Goal: Information Seeking & Learning: Get advice/opinions

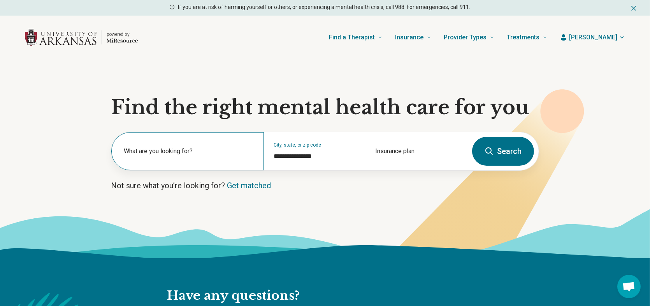
click at [200, 153] on label "What are you looking for?" at bounding box center [189, 150] width 131 height 9
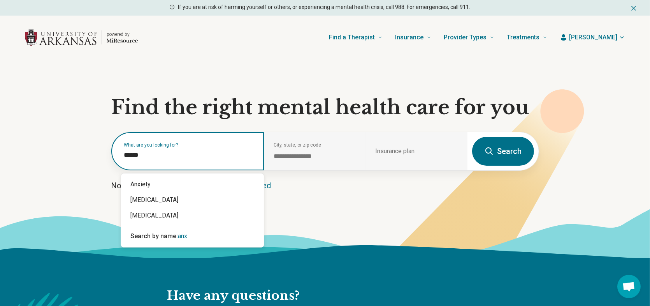
type input "*******"
click at [179, 181] on div "Anxiety" at bounding box center [192, 184] width 143 height 16
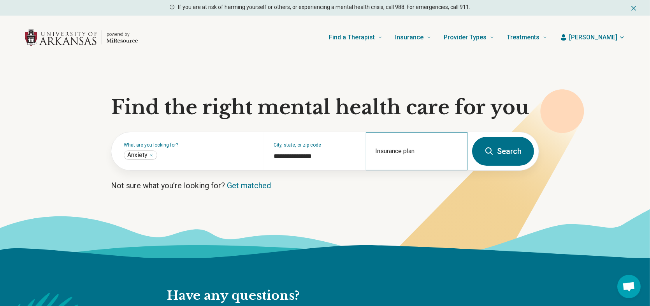
click at [407, 148] on div "Insurance plan" at bounding box center [417, 151] width 102 height 38
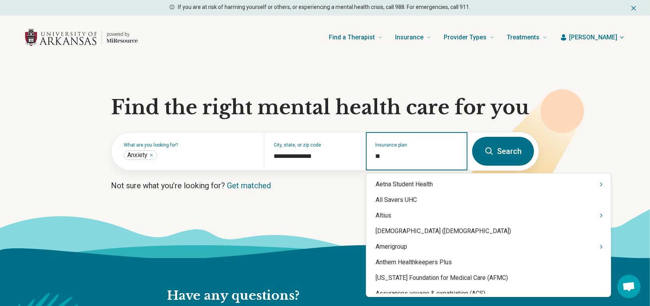
type input "***"
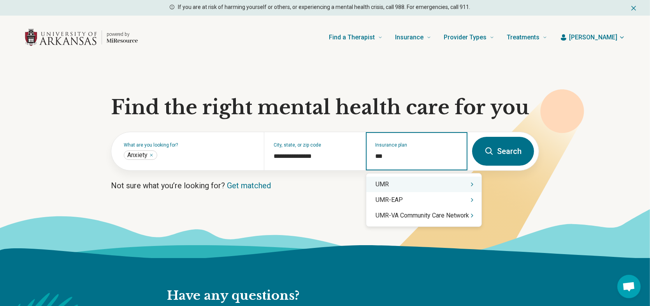
click at [412, 186] on div "UMR" at bounding box center [423, 184] width 115 height 16
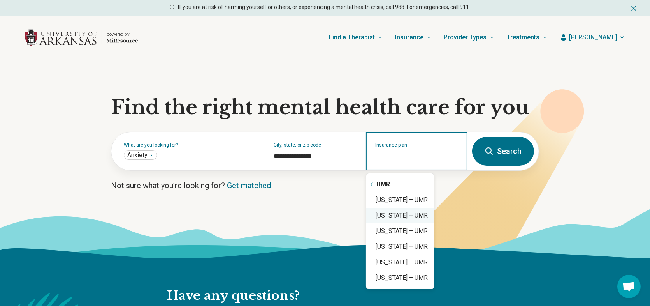
click at [401, 216] on div "[US_STATE] – UMR" at bounding box center [400, 216] width 68 height 16
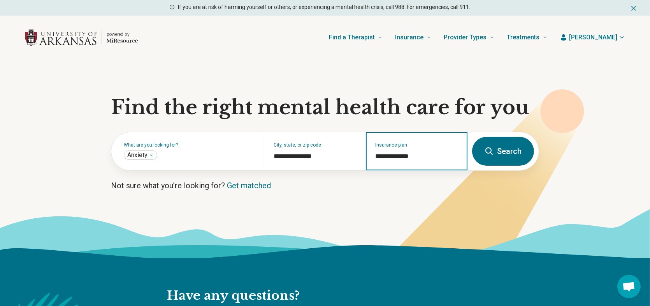
type input "**********"
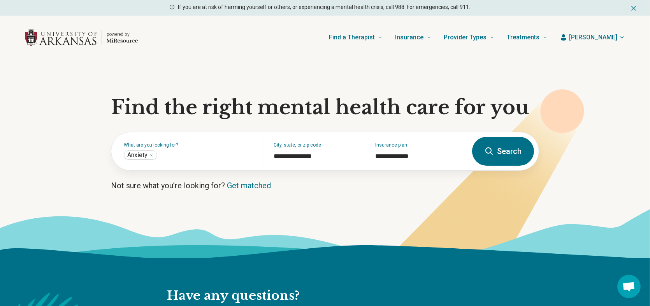
click at [512, 151] on button "Search" at bounding box center [503, 151] width 62 height 29
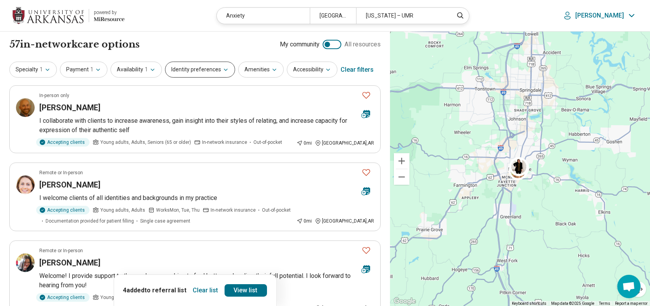
click at [192, 74] on button "Identity preferences" at bounding box center [200, 70] width 70 height 16
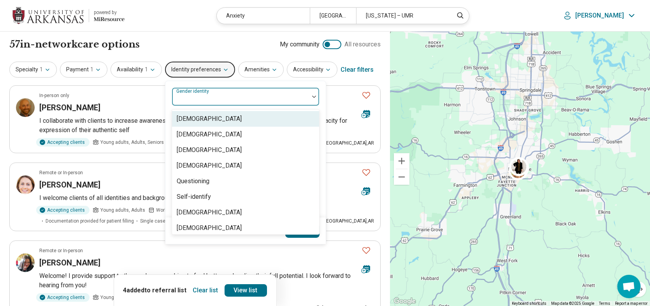
click at [214, 96] on div "Gender identity" at bounding box center [246, 96] width 148 height 19
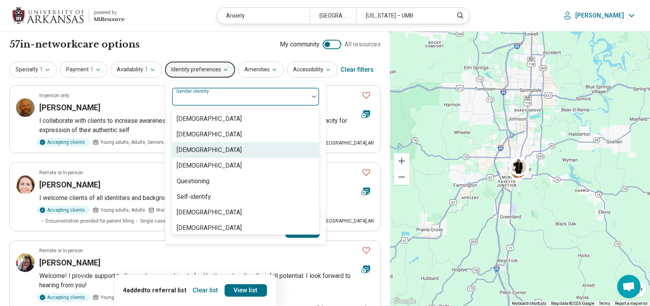
click at [205, 137] on div "[DEMOGRAPHIC_DATA]" at bounding box center [209, 134] width 65 height 9
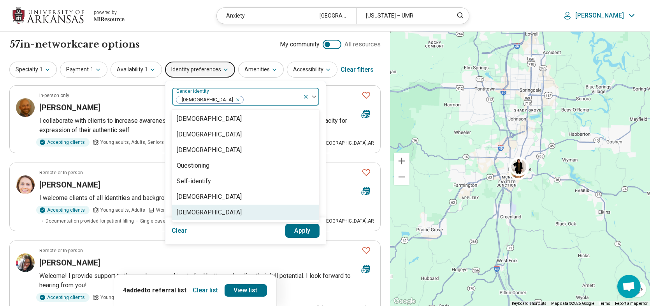
click at [306, 234] on button "Apply" at bounding box center [302, 230] width 35 height 14
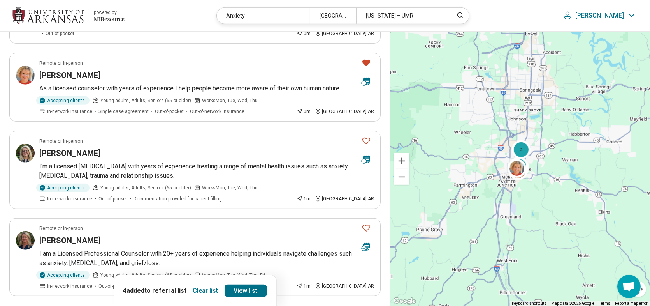
scroll to position [662, 0]
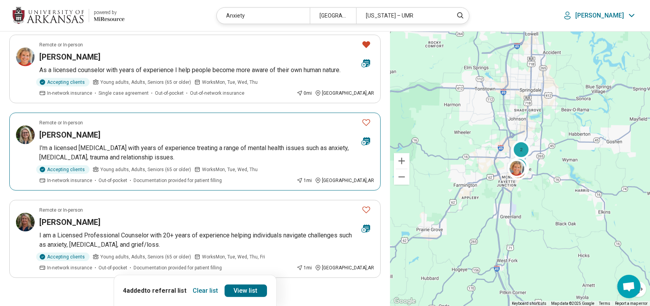
click at [367, 118] on icon "Favorite" at bounding box center [366, 122] width 9 height 9
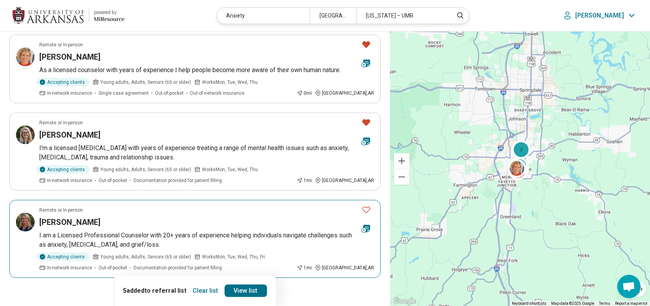
click at [364, 205] on icon "Favorite" at bounding box center [366, 209] width 9 height 9
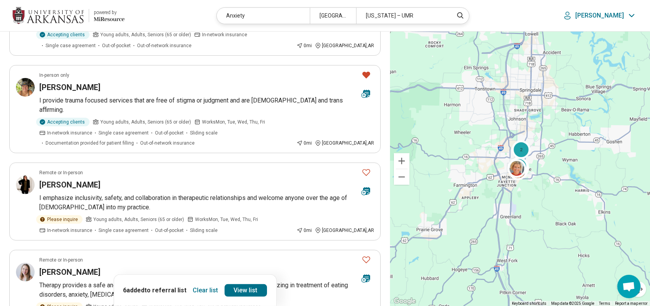
scroll to position [117, 0]
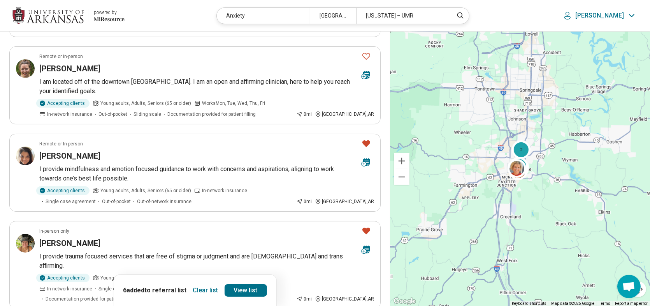
click at [199, 286] on button "Clear list" at bounding box center [206, 290] width 32 height 12
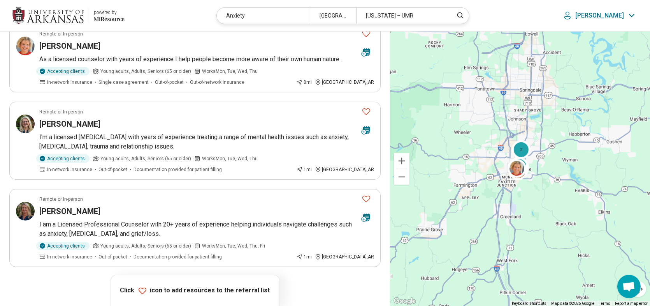
scroll to position [665, 0]
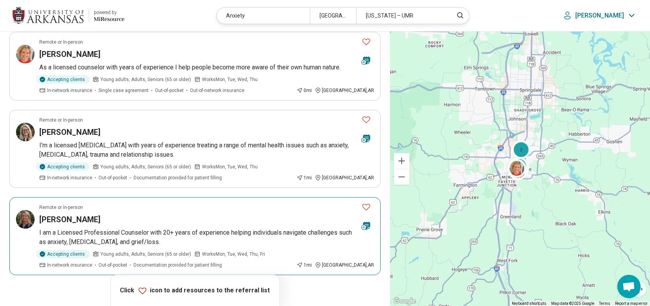
click at [365, 204] on icon "Favorite" at bounding box center [367, 207] width 8 height 7
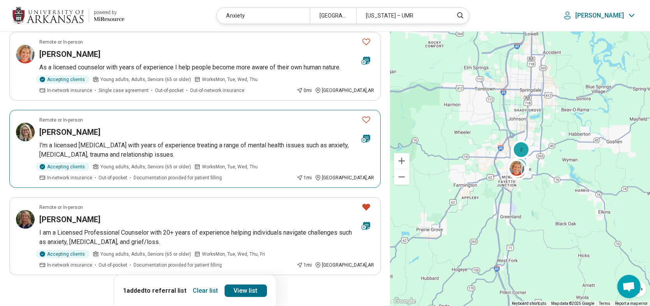
click at [367, 115] on icon "Favorite" at bounding box center [366, 119] width 9 height 9
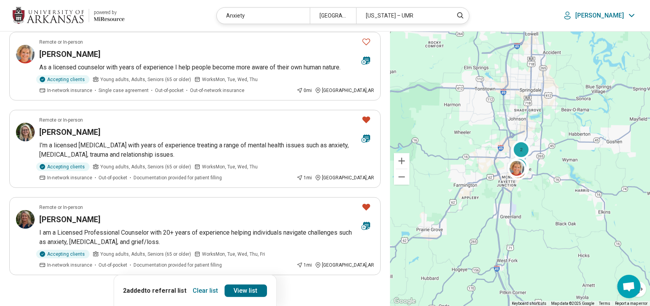
click at [203, 290] on button "2" at bounding box center [204, 296] width 12 height 12
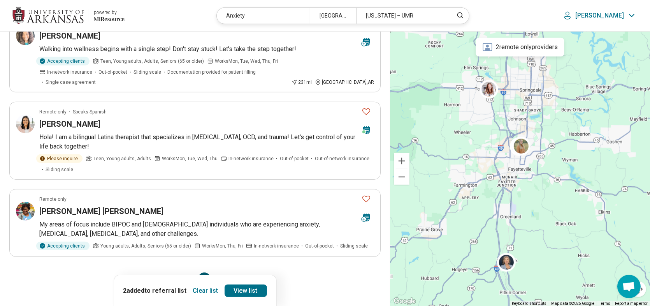
scroll to position [740, 0]
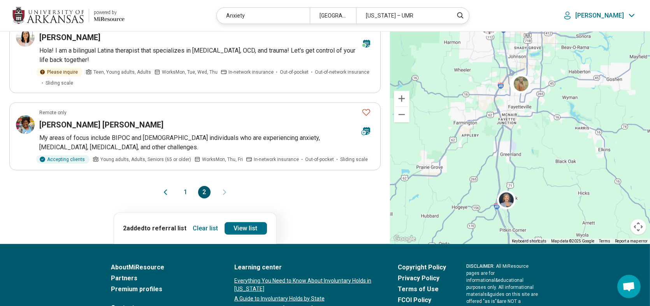
click at [183, 186] on button "1" at bounding box center [185, 192] width 12 height 12
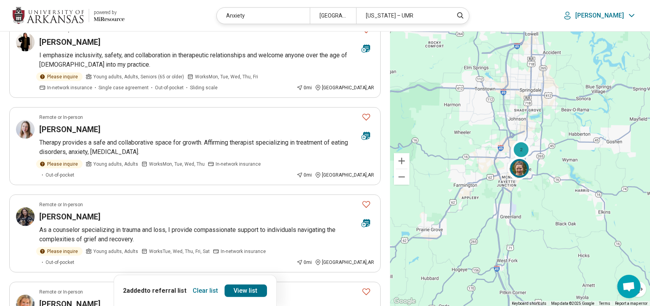
scroll to position [0, 0]
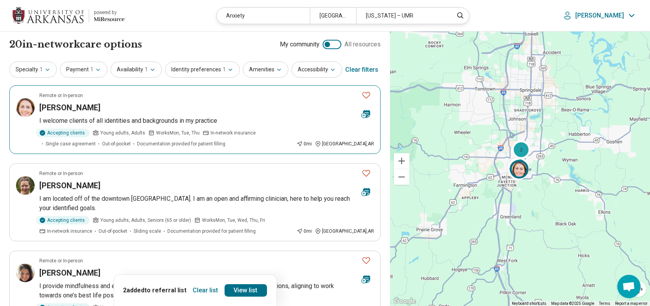
click at [368, 95] on icon "Favorite" at bounding box center [366, 94] width 9 height 9
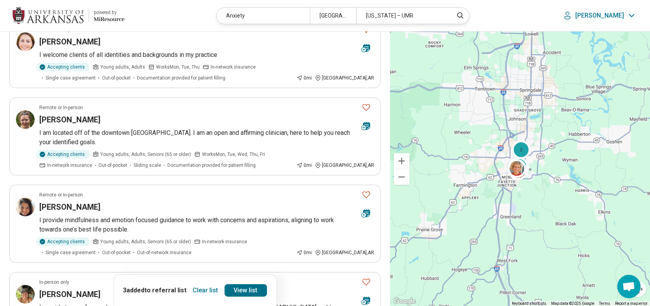
scroll to position [117, 0]
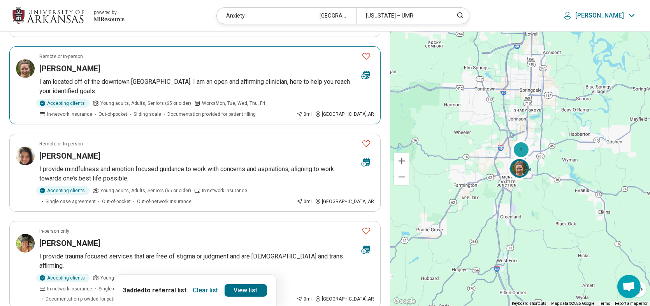
click at [364, 56] on icon "Favorite" at bounding box center [366, 55] width 9 height 9
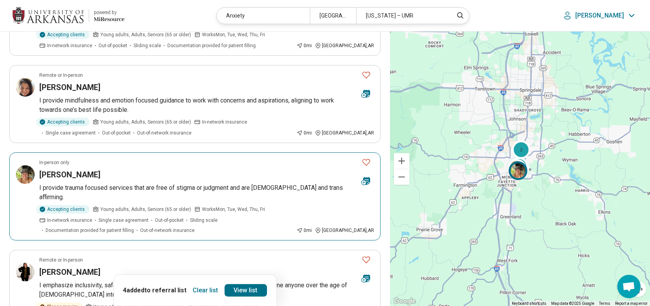
scroll to position [195, 0]
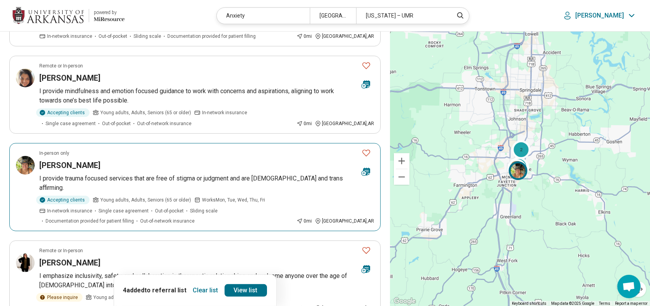
click at [366, 150] on icon "Favorite" at bounding box center [366, 152] width 9 height 9
click at [251, 294] on link "View list" at bounding box center [246, 290] width 42 height 12
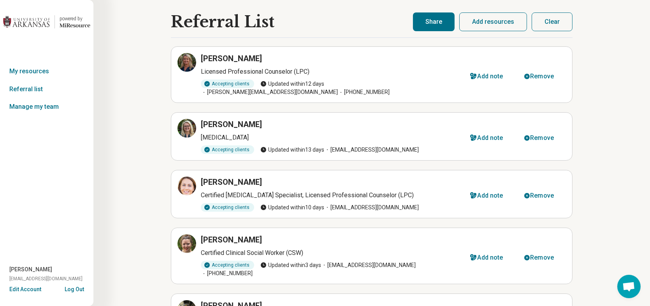
click at [442, 25] on button "Share" at bounding box center [434, 21] width 42 height 19
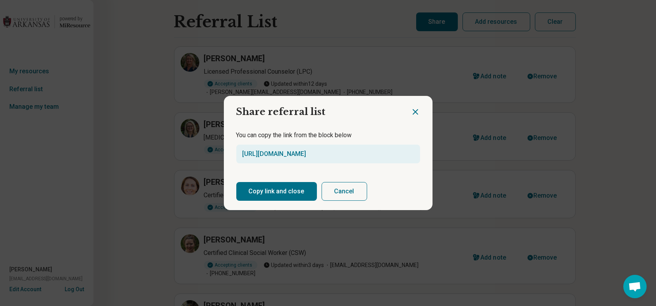
click at [273, 191] on button "Copy link and close" at bounding box center [276, 191] width 81 height 19
